Goal: Information Seeking & Learning: Check status

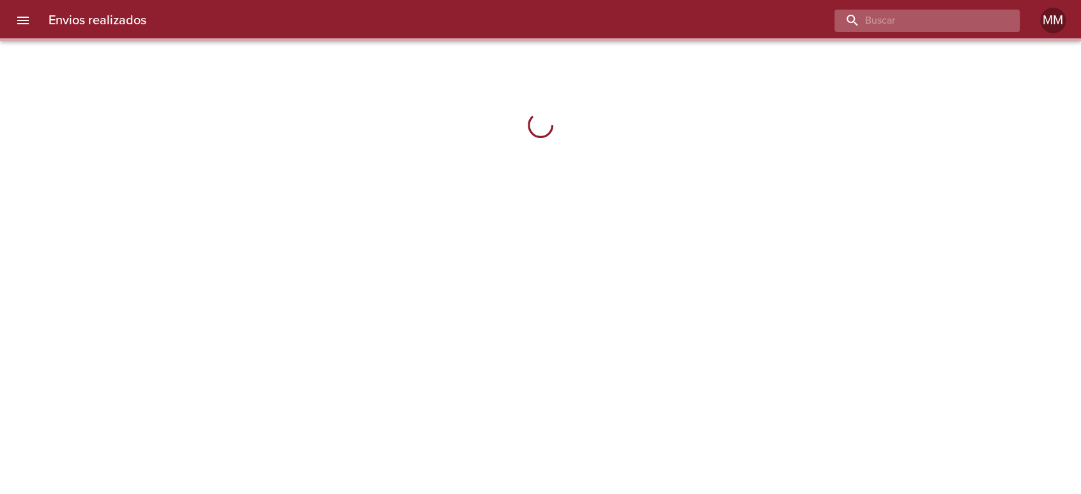
click at [932, 22] on input "buscar" at bounding box center [917, 21] width 164 height 22
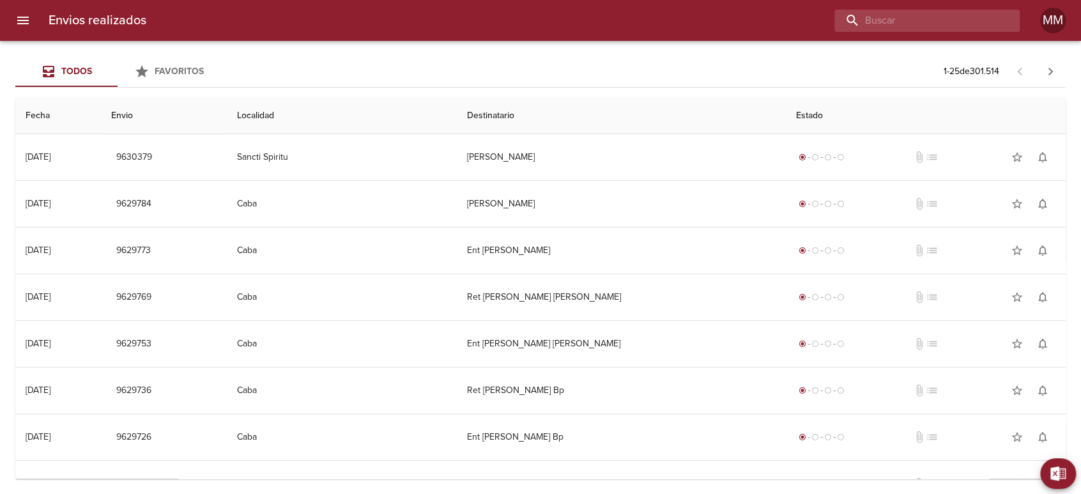
paste input "[PERSON_NAME]"
type input "[PERSON_NAME]"
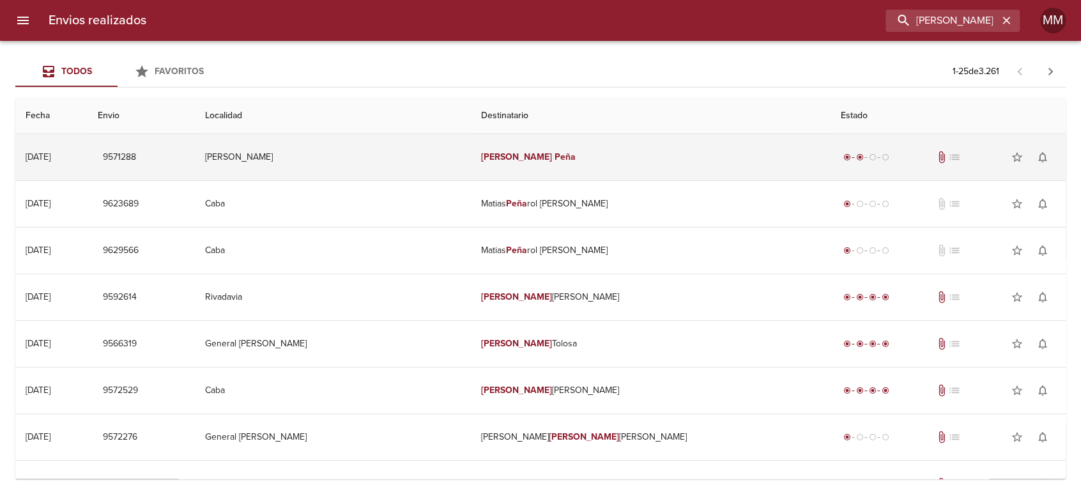
click at [500, 152] on em "[PERSON_NAME]" at bounding box center [516, 156] width 71 height 11
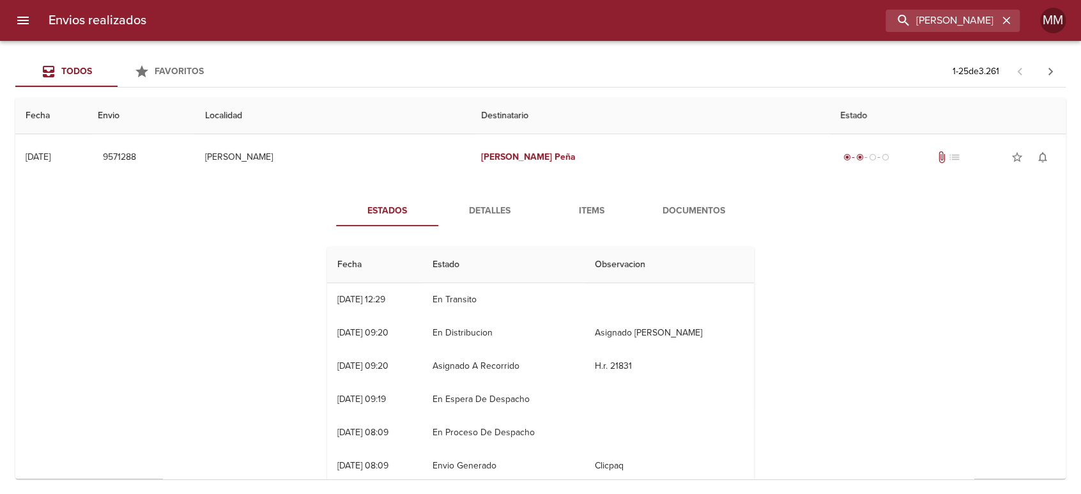
click at [477, 213] on span "Detalles" at bounding box center [489, 211] width 87 height 16
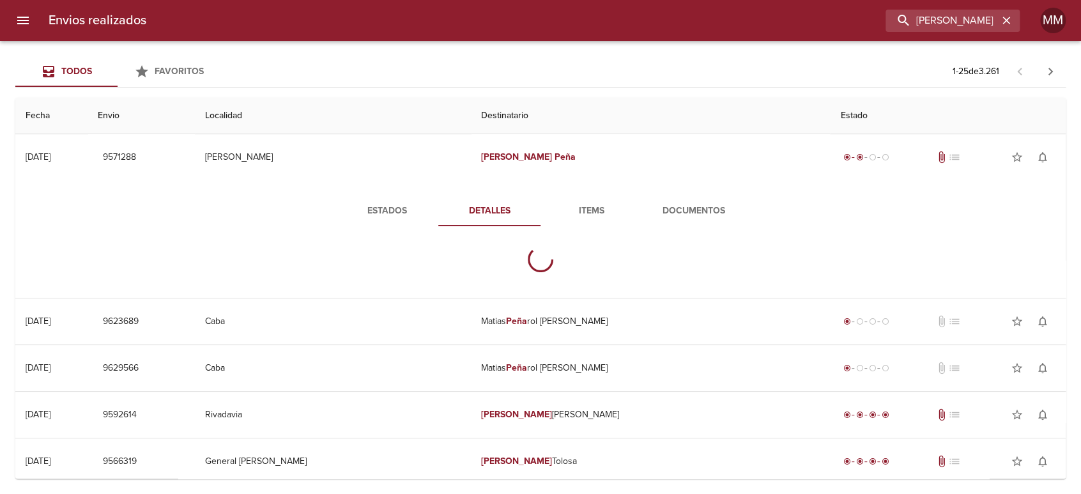
click at [481, 204] on span "Detalles" at bounding box center [489, 211] width 87 height 16
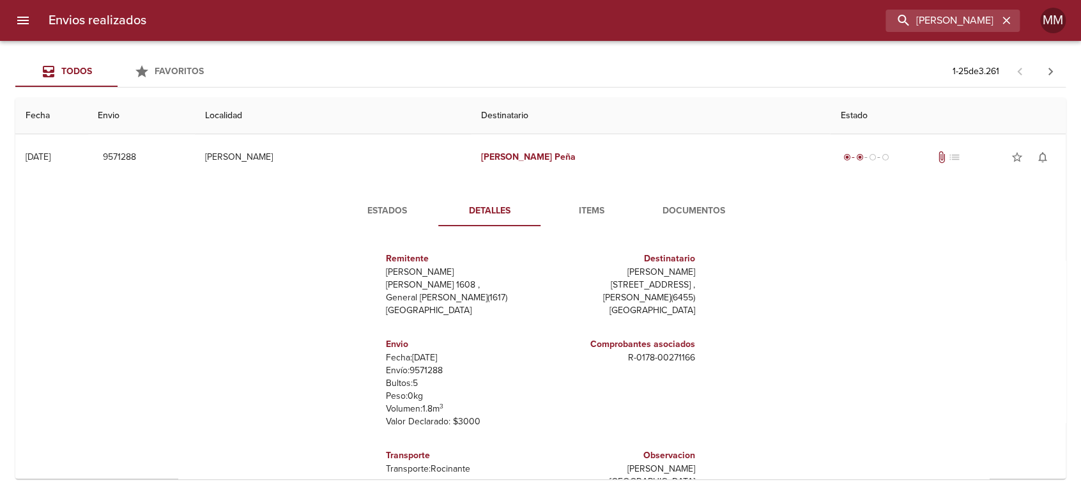
click at [429, 372] on p "Envío: 9571288" at bounding box center [461, 370] width 150 height 13
copy p "9571288"
click at [424, 369] on p "Envío: 9571288" at bounding box center [461, 370] width 150 height 13
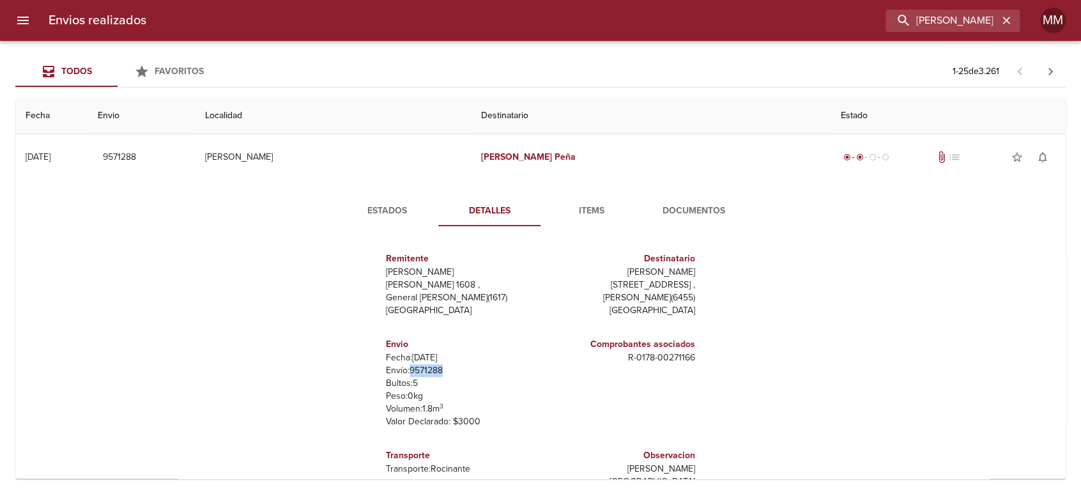
copy p "9571288"
drag, startPoint x: 618, startPoint y: 367, endPoint x: 700, endPoint y: 358, distance: 82.9
click at [700, 358] on div "Remitente Wamaro Tortuguitas Raul [STREET_ADDRESS][PERSON_NAME] Destinatario [P…" at bounding box center [540, 364] width 437 height 256
copy p "R - 0178 - 00271166"
drag, startPoint x: 636, startPoint y: 271, endPoint x: 725, endPoint y: 270, distance: 88.2
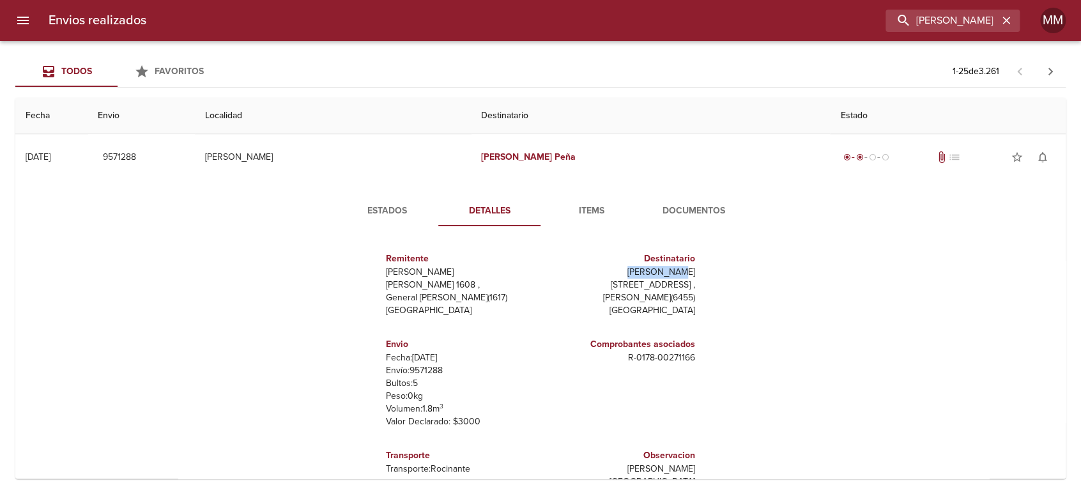
click at [721, 270] on div "Remitente Wamaro Tortuguitas Raul [STREET_ADDRESS][PERSON_NAME] Destinatario [P…" at bounding box center [540, 364] width 437 height 256
copy p "[PERSON_NAME]"
click at [374, 203] on span "Estados" at bounding box center [387, 211] width 87 height 16
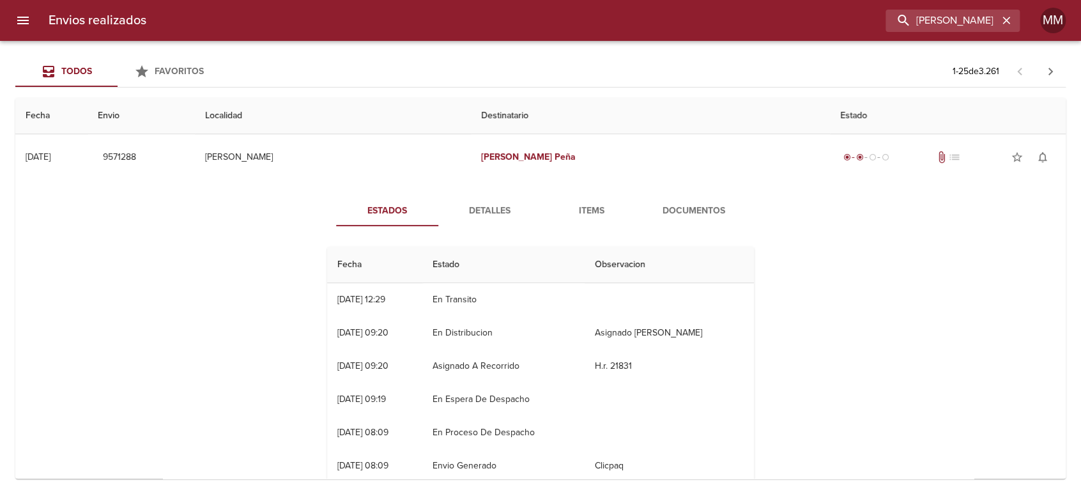
click at [658, 227] on div "Estados Detalles Items Documentos Fecha Estado Observacion 16/09 [DATE] 12:29 E…" at bounding box center [541, 344] width 460 height 297
click at [665, 216] on span "Documentos" at bounding box center [694, 211] width 87 height 16
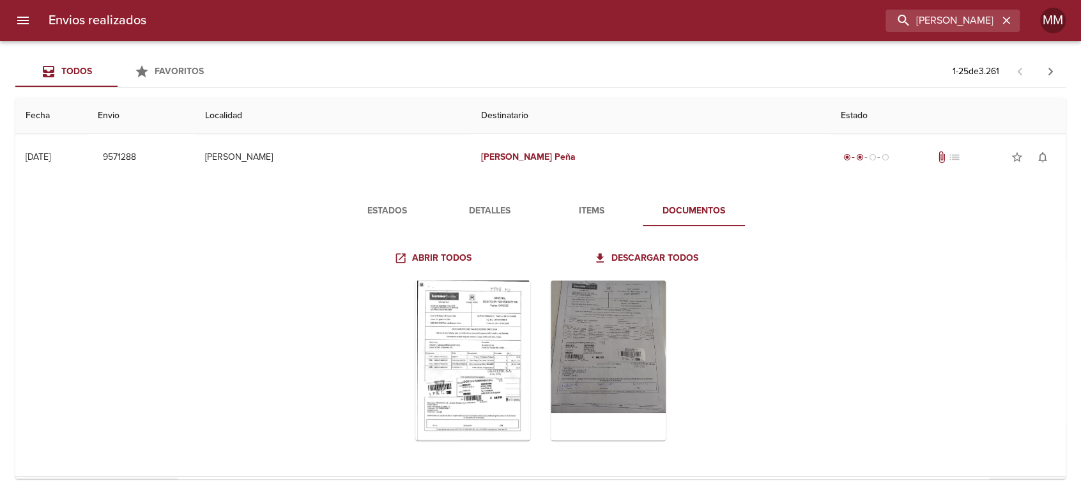
click at [404, 204] on span "Estados" at bounding box center [387, 211] width 87 height 16
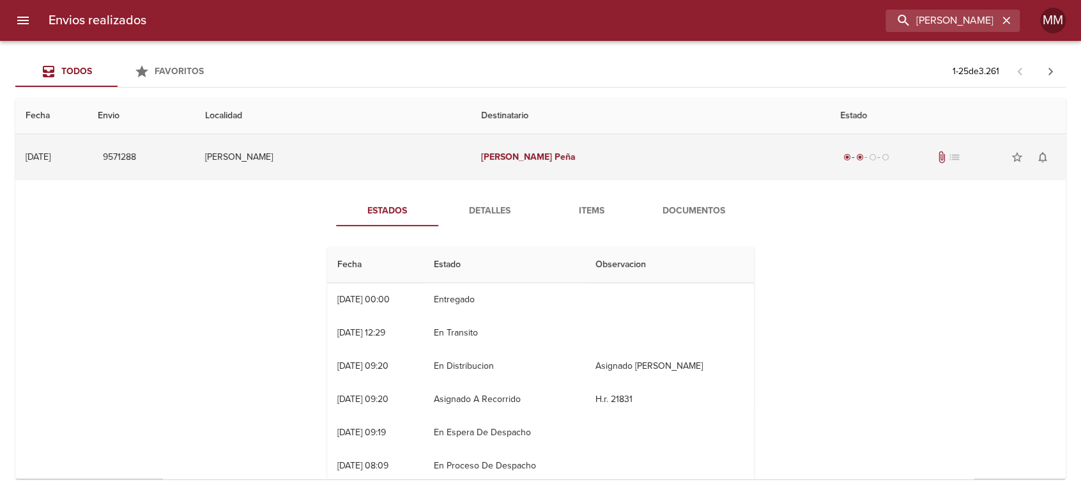
click at [493, 152] on em "[PERSON_NAME]" at bounding box center [516, 156] width 71 height 11
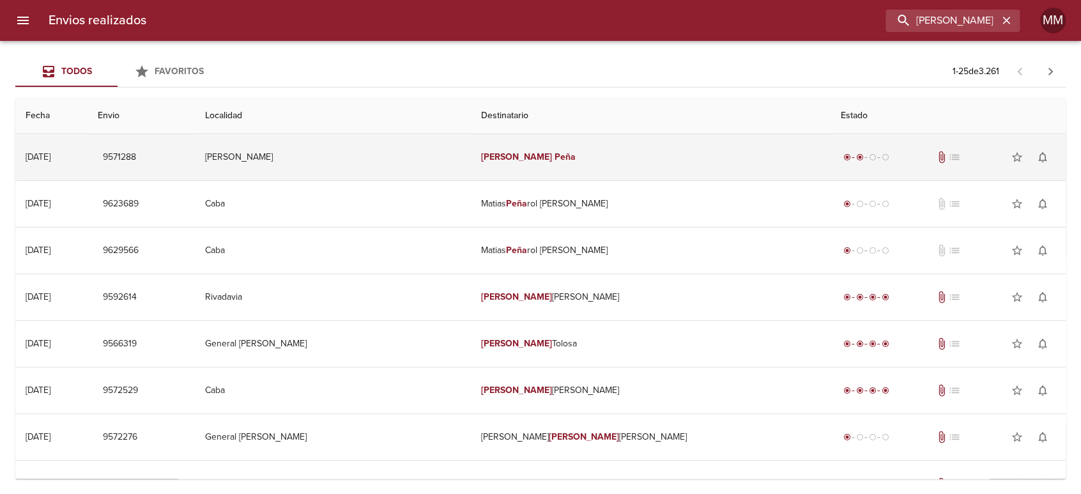
click at [441, 162] on td "[PERSON_NAME]" at bounding box center [332, 157] width 275 height 46
